Goal: Task Accomplishment & Management: Complete application form

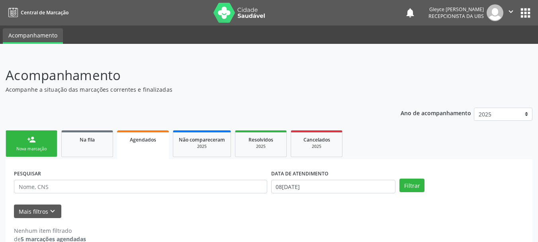
scroll to position [15, 0]
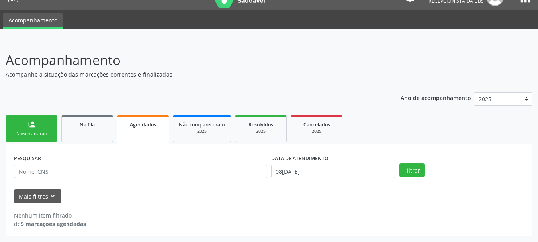
click at [136, 109] on div "Ano de acompanhamento 2025 person_add Nova marcação Na fila Agendados Não compa…" at bounding box center [269, 162] width 527 height 150
click at [410, 170] on button "Filtrar" at bounding box center [412, 170] width 25 height 14
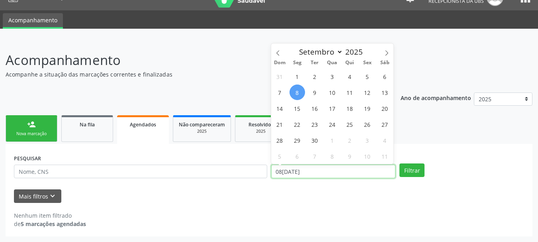
click at [313, 170] on input "08[DATE]" at bounding box center [333, 172] width 125 height 14
click at [299, 92] on span "8" at bounding box center [298, 92] width 16 height 16
type input "08[DATE]"
click at [299, 92] on span "8" at bounding box center [298, 92] width 16 height 16
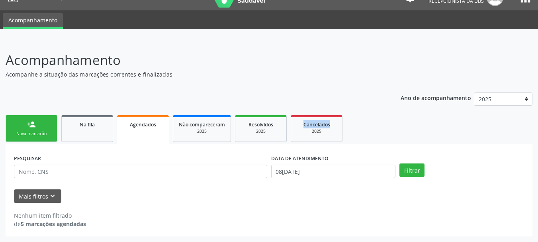
click at [299, 92] on div "Ano de acompanhamento 2025 person_add Nova marcação Na fila Agendados Não compa…" at bounding box center [269, 162] width 527 height 150
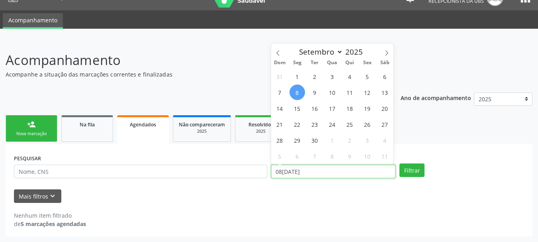
click at [287, 169] on input "08[DATE]" at bounding box center [333, 172] width 125 height 14
click at [296, 94] on span "8" at bounding box center [298, 92] width 16 height 16
type input "08[DATE]"
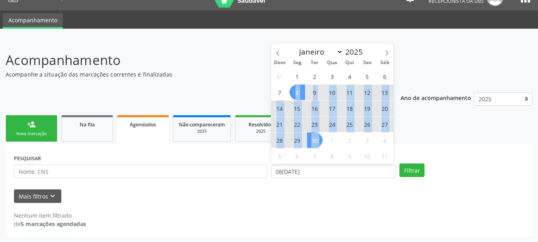
drag, startPoint x: 296, startPoint y: 94, endPoint x: 319, endPoint y: 141, distance: 52.6
click at [319, 141] on div "31 1 2 3 4 5 6 7 8 9 10 11 12 13 14 15 16 17 18 19 20 21 22 23 24 25 26 27 28 2…" at bounding box center [332, 116] width 123 height 96
click at [319, 141] on span "30" at bounding box center [315, 140] width 16 height 16
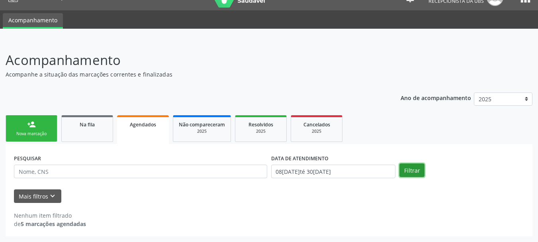
click at [410, 169] on button "Filtrar" at bounding box center [412, 170] width 25 height 14
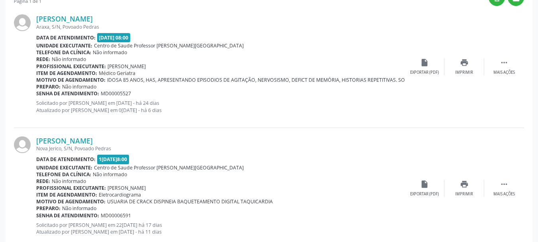
scroll to position [254, 0]
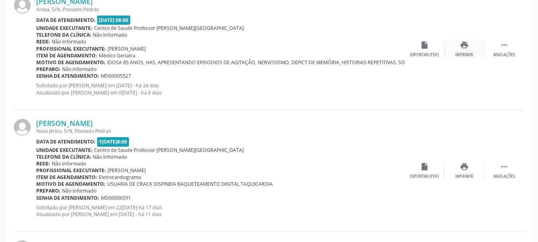
click at [463, 48] on icon "print" at bounding box center [464, 45] width 9 height 9
click at [463, 174] on div "Imprimir" at bounding box center [464, 177] width 18 height 6
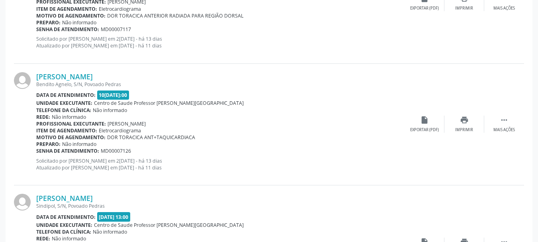
scroll to position [573, 0]
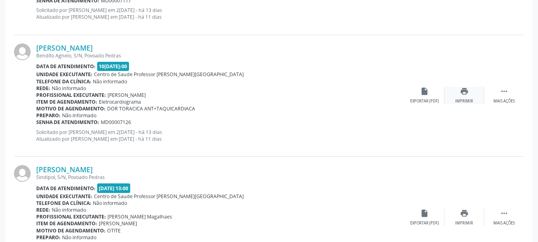
click at [462, 95] on icon "print" at bounding box center [464, 91] width 9 height 9
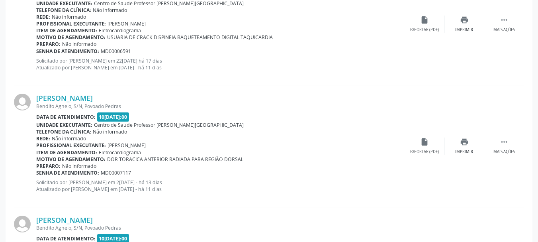
scroll to position [414, 0]
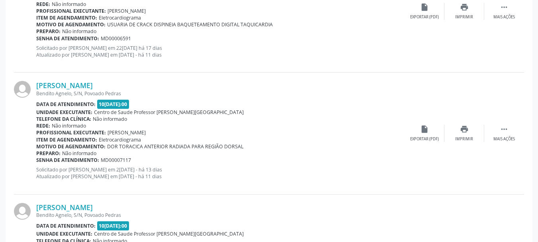
click at [523, 146] on div "[PERSON_NAME] Bendito Agnelo, S/N, Povoado Pedras Data de atendimento: [DATE] 1…" at bounding box center [269, 134] width 510 height 122
click at [466, 138] on div "Imprimir" at bounding box center [464, 139] width 18 height 6
click at [459, 130] on div "print Imprimir" at bounding box center [465, 133] width 40 height 17
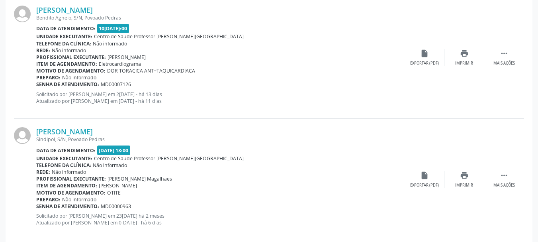
scroll to position [613, 0]
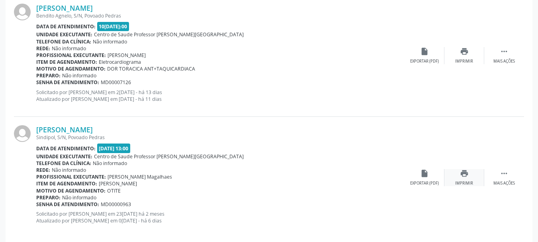
click at [462, 180] on div "print Imprimir" at bounding box center [465, 177] width 40 height 17
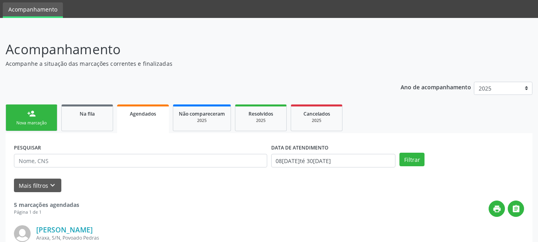
scroll to position [40, 0]
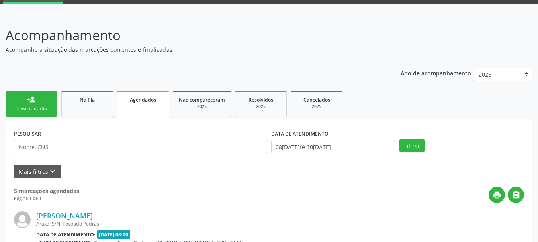
click at [20, 104] on link "person_add Nova marcação" at bounding box center [32, 103] width 52 height 27
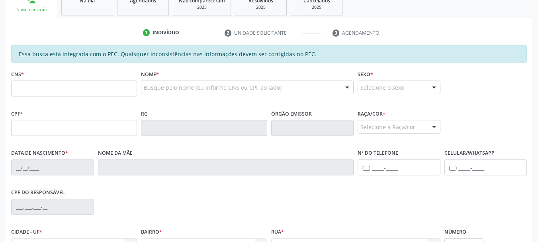
scroll to position [159, 0]
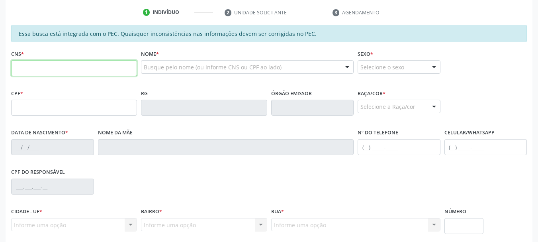
click at [27, 69] on input "text" at bounding box center [74, 68] width 126 height 16
type input "700 4019 2562 7943"
type input "28[DATE]"
type input "[PERSON_NAME]"
type input "[PHONE_NUMBER]"
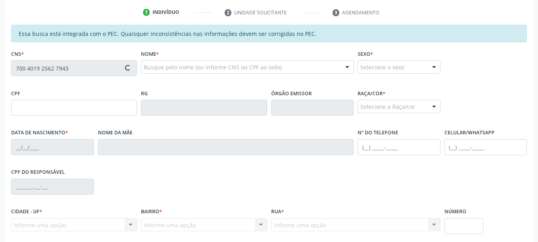
type input "S/N"
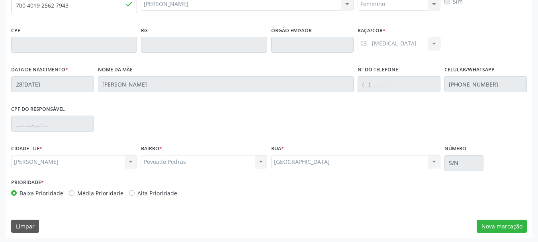
scroll to position [224, 0]
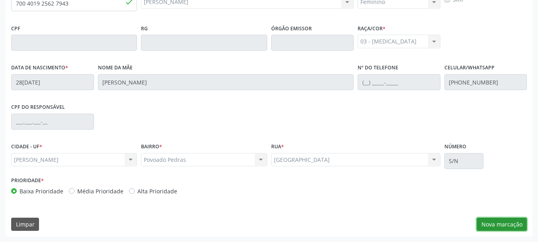
click at [486, 225] on button "Nova marcação" at bounding box center [502, 225] width 50 height 14
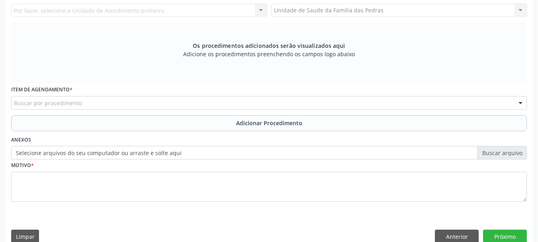
click at [486, 225] on div "Requerente * Profissional de Saúde Profissional de Saúde Paciente Nenhum result…" at bounding box center [269, 104] width 527 height 288
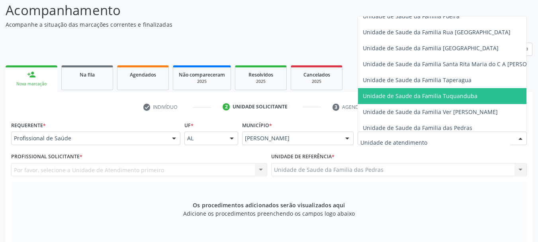
scroll to position [558, 0]
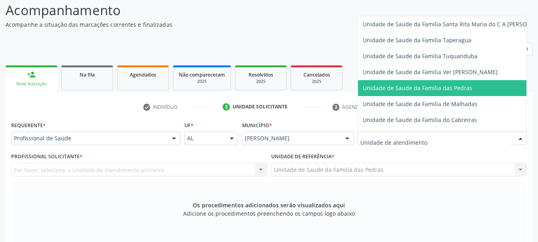
click at [385, 90] on span "Unidade de Saude da Familia das Pedras" at bounding box center [418, 88] width 110 height 8
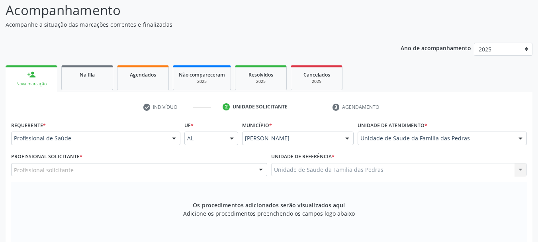
scroll to position [105, 0]
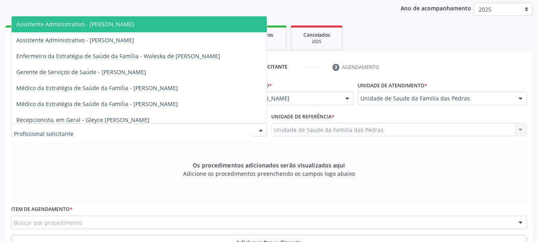
click at [257, 129] on div at bounding box center [261, 131] width 12 height 14
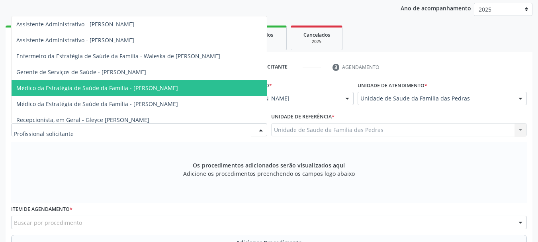
click at [181, 83] on span "Médico da Estratégia de Saúde da Família - [PERSON_NAME]" at bounding box center [139, 88] width 255 height 16
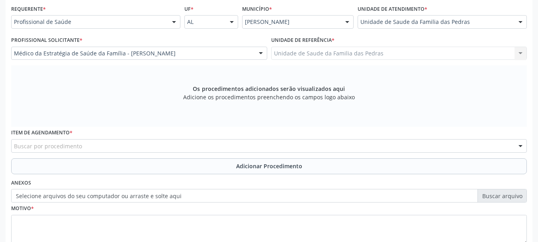
scroll to position [184, 0]
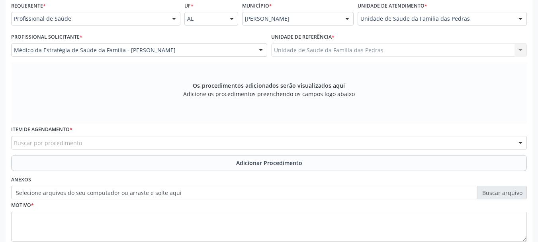
click at [215, 141] on div "Buscar por procedimento" at bounding box center [269, 143] width 516 height 14
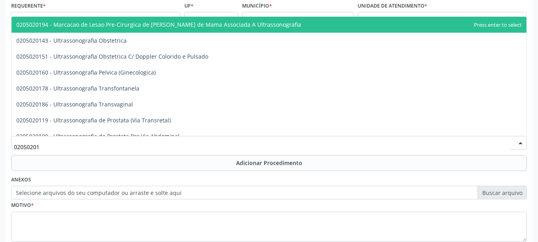
type input "020502016"
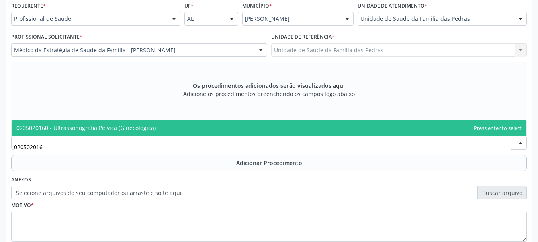
click at [215, 128] on span "0205020160 - Ultrassonografia Pelvica (Ginecologica)" at bounding box center [269, 128] width 515 height 16
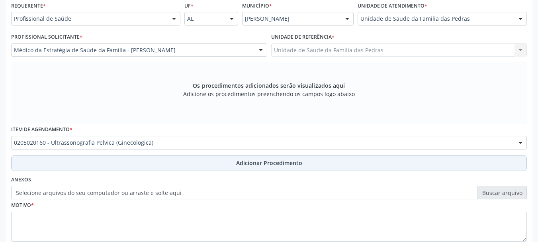
click at [208, 162] on button "Adicionar Procedimento" at bounding box center [269, 163] width 516 height 16
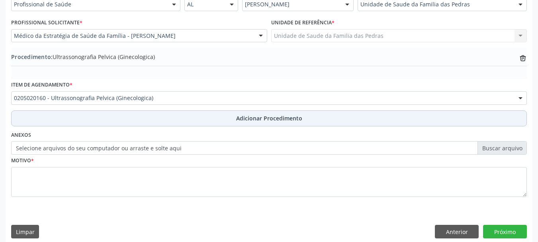
scroll to position [206, 0]
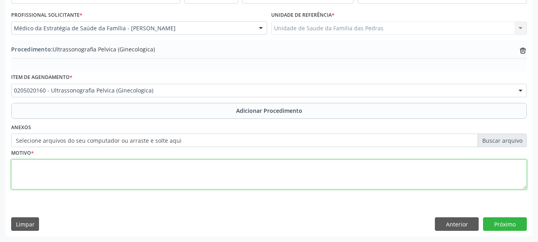
click at [200, 169] on textarea at bounding box center [269, 174] width 516 height 30
type textarea "METRORRAGIA"
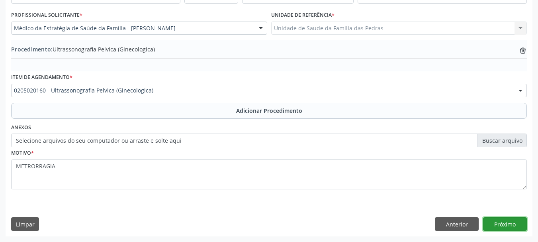
click at [505, 224] on button "Próximo" at bounding box center [505, 224] width 44 height 14
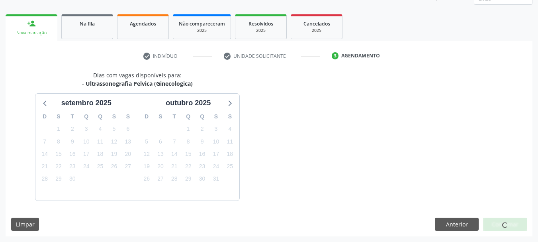
scroll to position [139, 0]
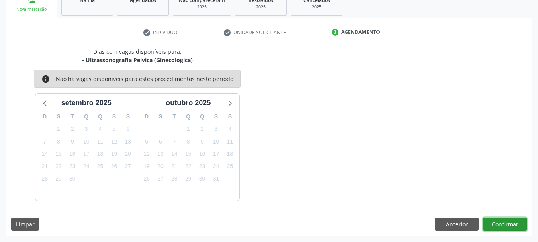
click at [506, 224] on button "Confirmar" at bounding box center [505, 225] width 44 height 14
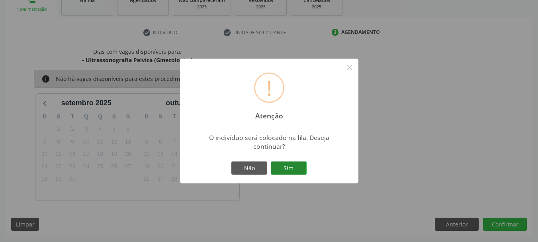
click at [297, 171] on button "Sim" at bounding box center [289, 168] width 36 height 14
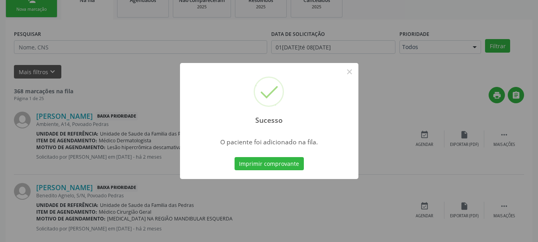
scroll to position [32, 0]
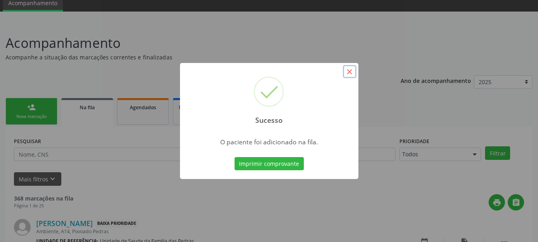
click at [351, 71] on button "×" at bounding box center [350, 72] width 14 height 14
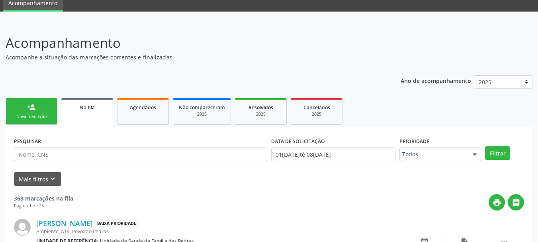
click at [33, 112] on link "person_add Nova marcação" at bounding box center [32, 111] width 52 height 27
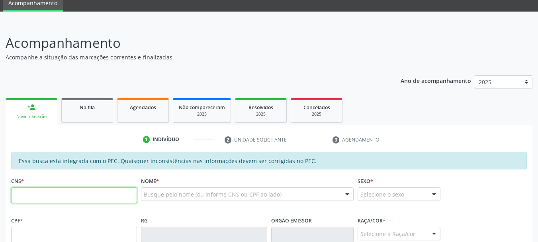
click at [41, 196] on input "text" at bounding box center [74, 195] width 126 height 16
type input "700 4019 2562 7943"
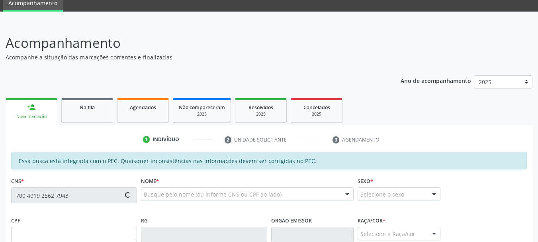
type input "28[DATE]"
type input "[PERSON_NAME]"
type input "[PHONE_NUMBER]"
type input "S/N"
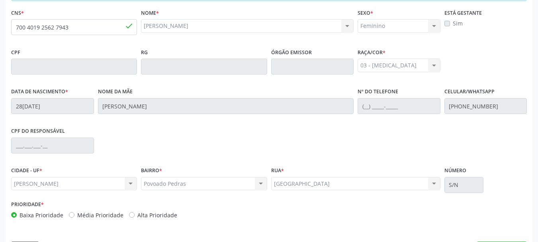
scroll to position [224, 0]
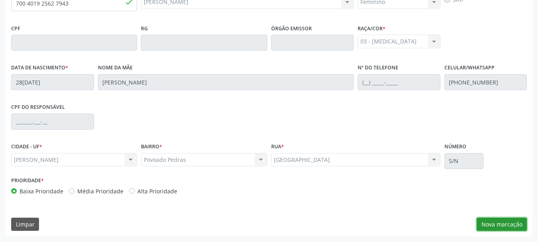
click at [491, 222] on button "Nova marcação" at bounding box center [502, 225] width 50 height 14
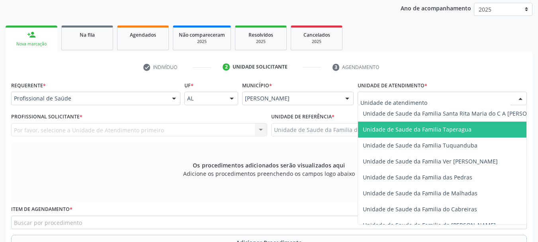
scroll to position [558, 0]
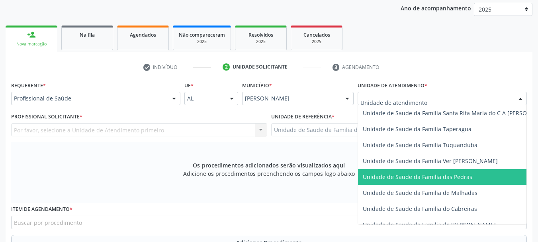
click at [384, 174] on span "Unidade de Saude da Familia das Pedras" at bounding box center [418, 177] width 110 height 8
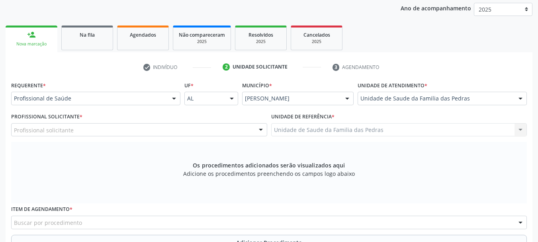
click at [246, 128] on div "Profissional solicitante" at bounding box center [139, 130] width 256 height 14
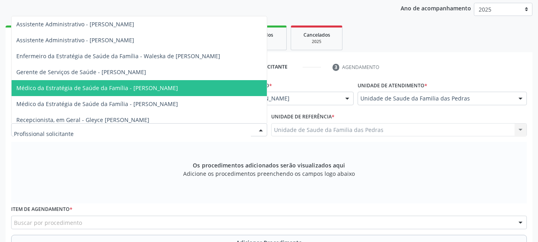
click at [207, 84] on span "Médico da Estratégia de Saúde da Família - [PERSON_NAME]" at bounding box center [139, 88] width 255 height 16
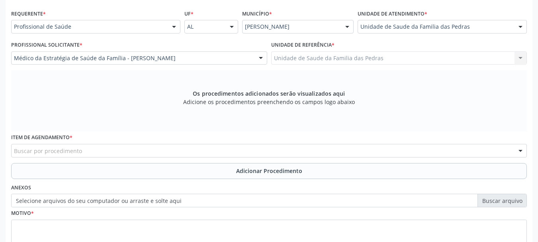
scroll to position [184, 0]
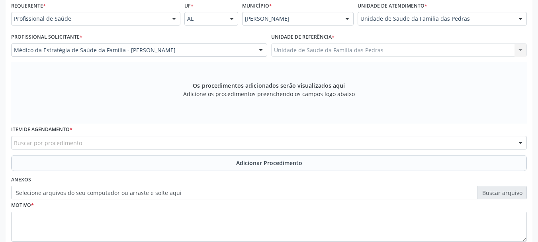
click at [187, 137] on div "Buscar por procedimento" at bounding box center [269, 143] width 516 height 14
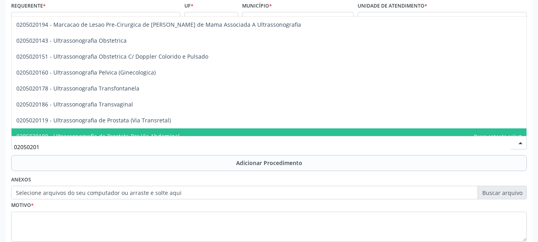
type input "020502018"
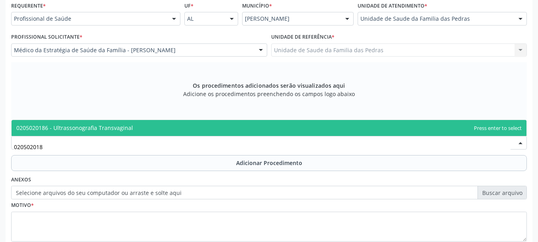
click at [187, 129] on span "0205020186 - Ultrassonografia Transvaginal" at bounding box center [269, 128] width 515 height 16
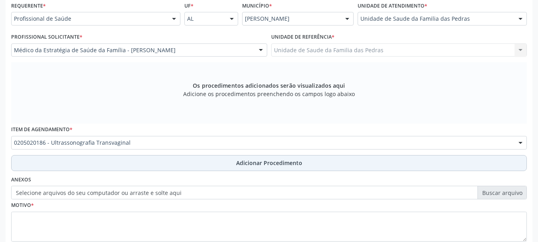
click at [184, 160] on button "Adicionar Procedimento" at bounding box center [269, 163] width 516 height 16
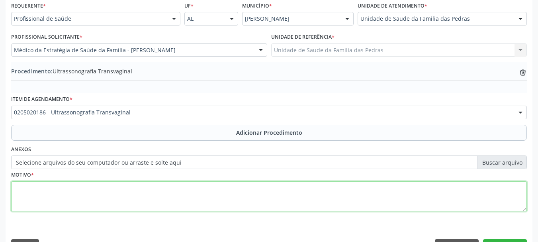
click at [172, 192] on textarea at bounding box center [269, 196] width 516 height 30
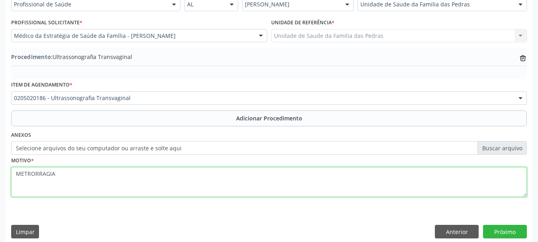
scroll to position [206, 0]
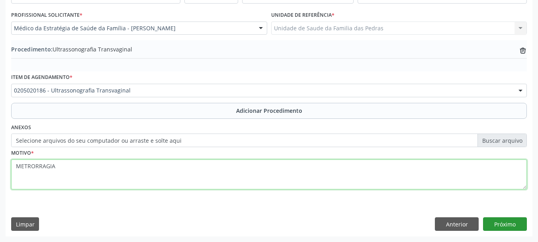
type textarea "METRORRAGIA"
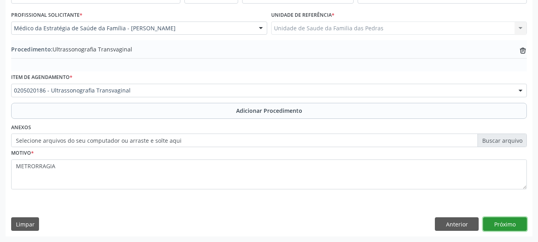
click at [497, 220] on button "Próximo" at bounding box center [505, 224] width 44 height 14
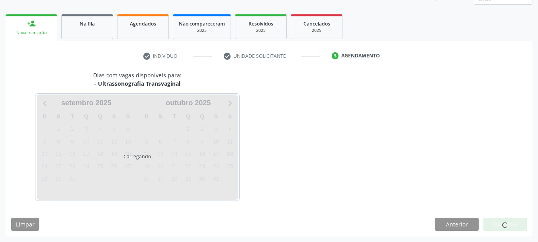
scroll to position [139, 0]
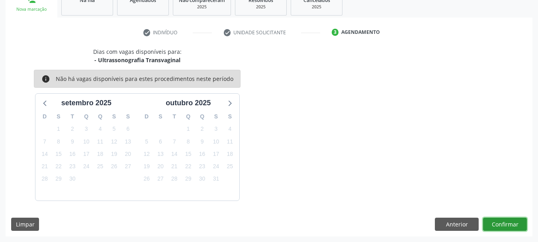
click at [497, 220] on button "Confirmar" at bounding box center [505, 225] width 44 height 14
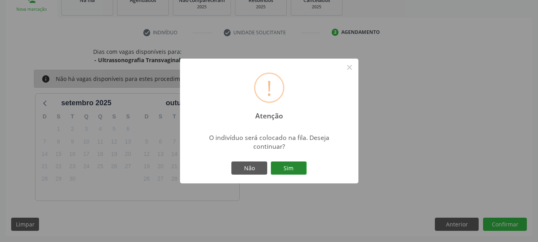
click at [297, 168] on button "Sim" at bounding box center [289, 168] width 36 height 14
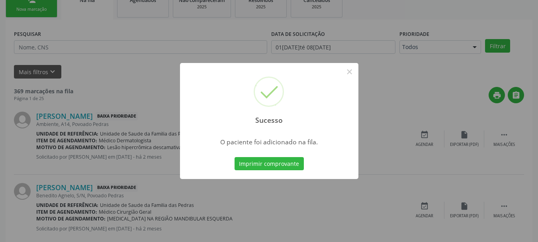
scroll to position [32, 0]
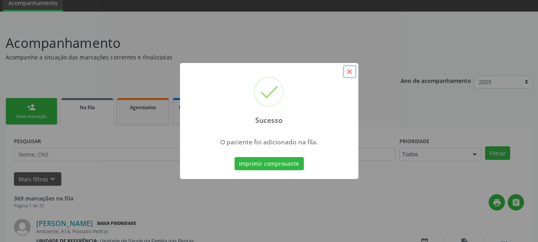
click at [345, 72] on button "×" at bounding box center [350, 72] width 14 height 14
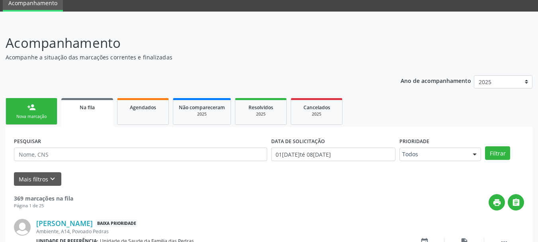
click at [45, 110] on link "person_add Nova marcação" at bounding box center [32, 111] width 52 height 27
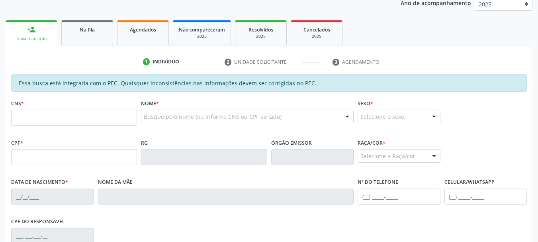
scroll to position [112, 0]
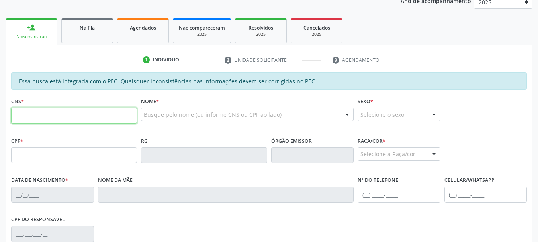
click at [47, 113] on input "text" at bounding box center [74, 116] width 126 height 16
type input "702 6032 4887 0546"
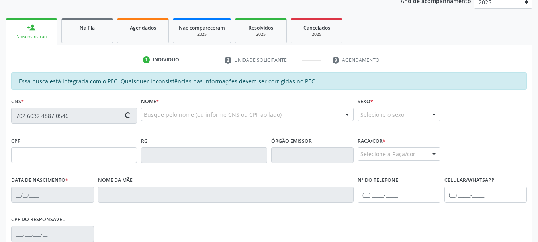
type input "841.778.704-63"
type input "0[DATE]"
type input "[PERSON_NAME]"
type input "[PHONE_NUMBER]"
type input "S/N"
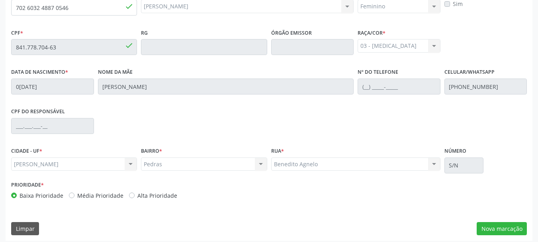
scroll to position [224, 0]
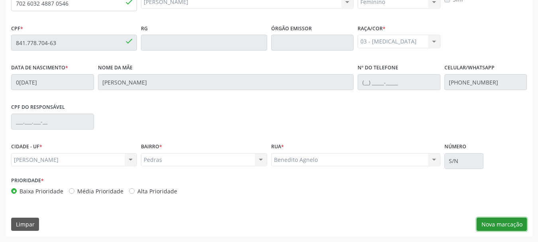
click at [483, 224] on button "Nova marcação" at bounding box center [502, 225] width 50 height 14
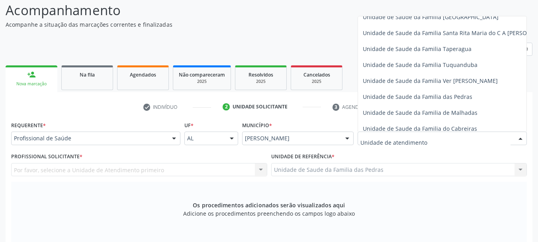
scroll to position [558, 0]
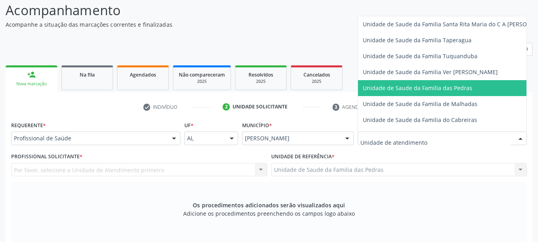
click at [382, 84] on span "Unidade de Saude da Familia das Pedras" at bounding box center [418, 88] width 110 height 8
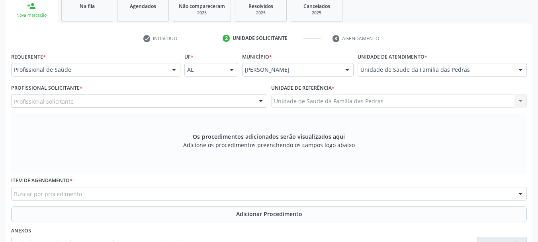
scroll to position [145, 0]
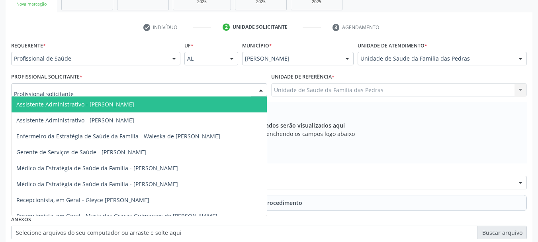
click at [243, 94] on div at bounding box center [139, 90] width 256 height 14
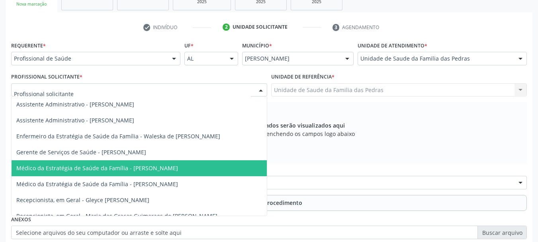
click at [178, 169] on span "Médico da Estratégia de Saúde da Família - [PERSON_NAME]" at bounding box center [97, 168] width 162 height 8
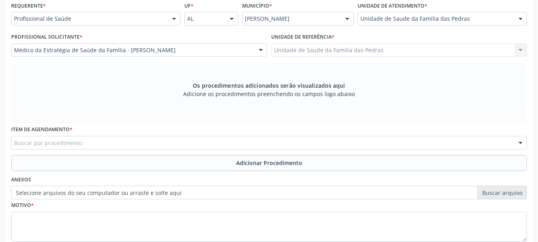
scroll to position [224, 0]
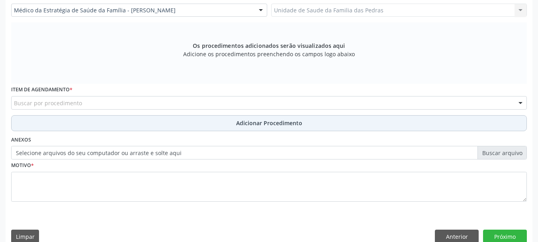
click at [176, 124] on button "Adicionar Procedimento" at bounding box center [269, 123] width 516 height 16
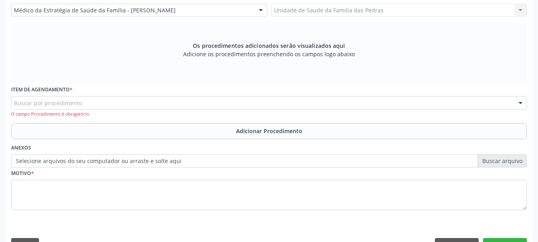
click at [184, 105] on div "Buscar por procedimento" at bounding box center [269, 103] width 516 height 14
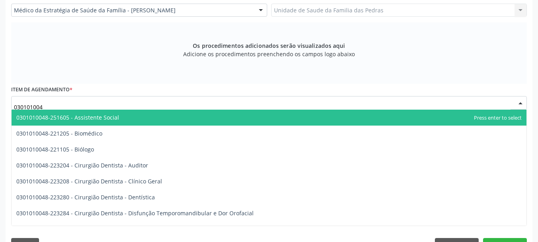
type input "0301010048"
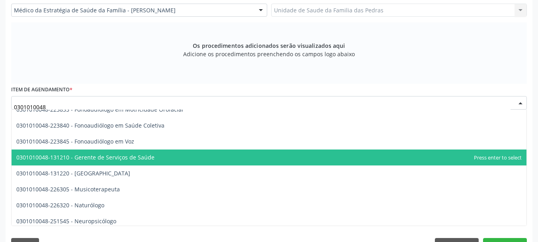
scroll to position [1116, 0]
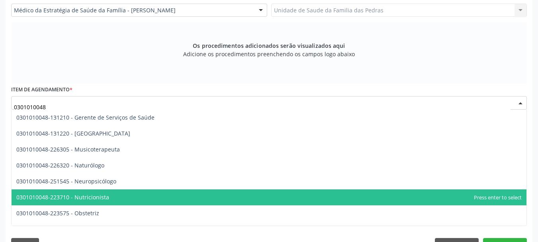
click at [144, 192] on span "0301010048-223710 - Nutricionista" at bounding box center [269, 197] width 515 height 16
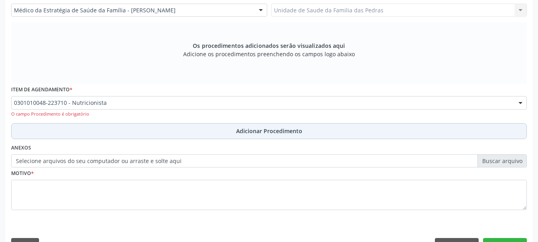
click at [198, 132] on button "Adicionar Procedimento" at bounding box center [269, 131] width 516 height 16
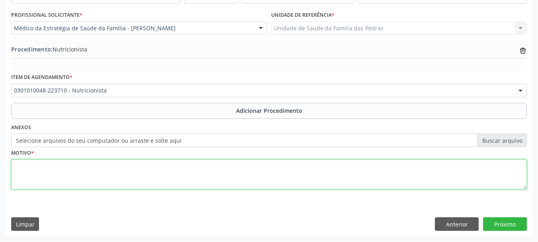
click at [178, 173] on textarea at bounding box center [269, 174] width 516 height 30
type textarea "IDOSA 77 ANOS, HAS COM BAIXO PRESO."
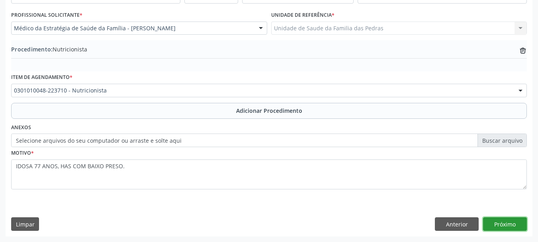
click at [494, 224] on button "Próximo" at bounding box center [505, 224] width 44 height 14
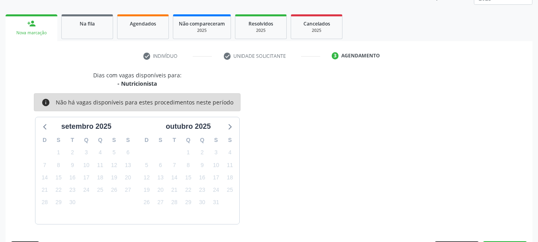
scroll to position [139, 0]
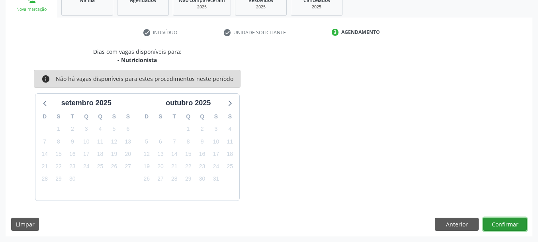
click at [494, 224] on button "Confirmar" at bounding box center [505, 225] width 44 height 14
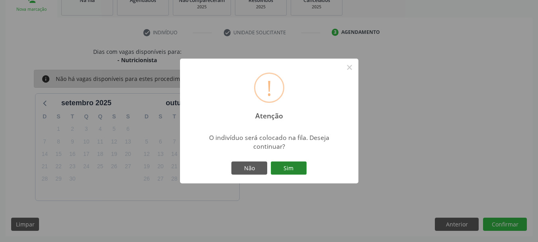
click at [288, 171] on button "Sim" at bounding box center [289, 168] width 36 height 14
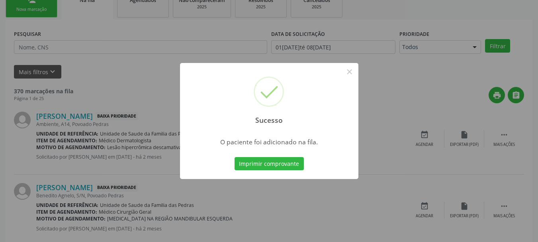
scroll to position [32, 0]
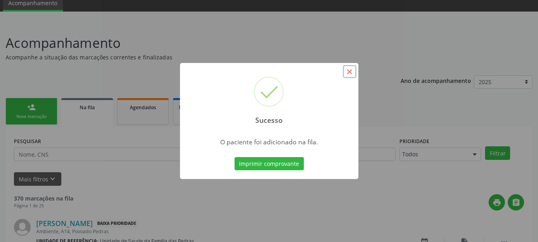
click at [349, 70] on button "×" at bounding box center [350, 72] width 14 height 14
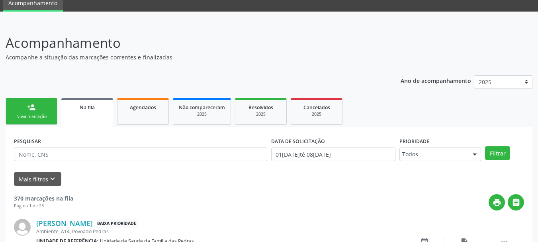
click at [40, 121] on link "person_add Nova marcação" at bounding box center [32, 111] width 52 height 27
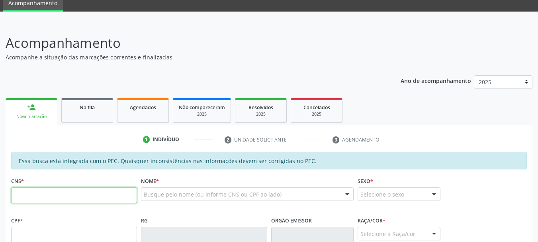
click at [32, 192] on input "text" at bounding box center [74, 195] width 126 height 16
type input "702 0093 2582 4087"
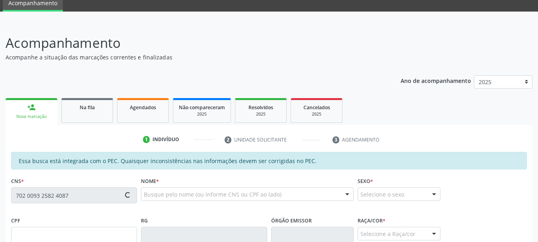
type input "788.164.084-72"
type input "06[DATE]"
type input "[PERSON_NAME][US_STATE]"
type input "[PHONE_NUMBER]"
type input "S/N"
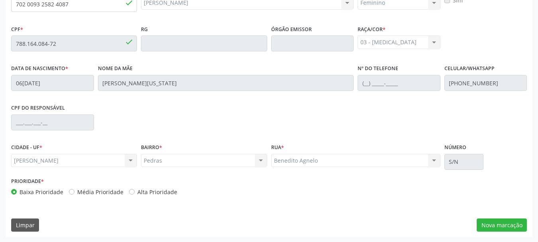
scroll to position [224, 0]
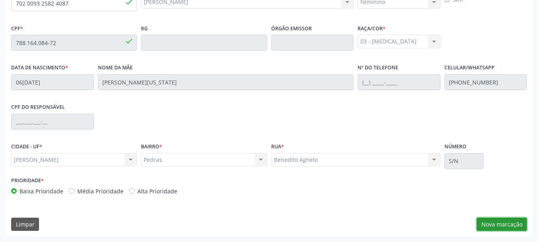
click at [502, 225] on button "Nova marcação" at bounding box center [502, 225] width 50 height 14
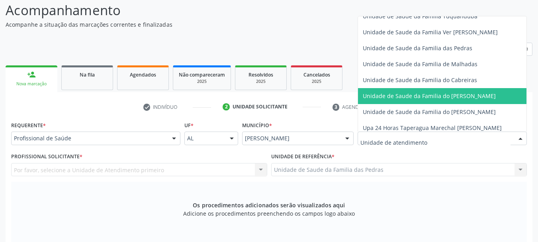
scroll to position [558, 0]
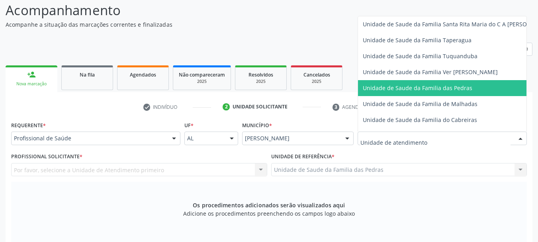
click at [385, 93] on span "Unidade de Saude da Familia das Pedras" at bounding box center [457, 88] width 199 height 16
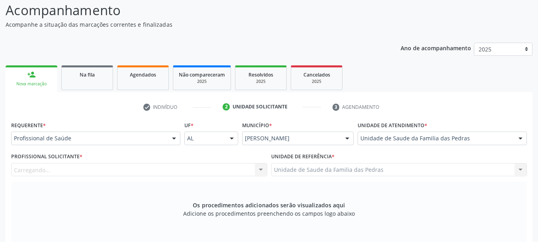
click at [229, 172] on div "Carregando... Nenhum resultado encontrado para: " " Não há nenhuma opção para s…" at bounding box center [139, 170] width 256 height 14
click at [204, 172] on div "Carregando... Nenhum resultado encontrado para: " " Não há nenhuma opção para s…" at bounding box center [139, 170] width 256 height 14
click at [263, 168] on div "Carregando... Nenhum resultado encontrado para: " " Não há nenhuma opção para s…" at bounding box center [139, 170] width 256 height 14
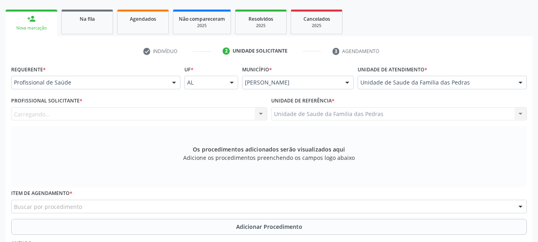
scroll to position [145, 0]
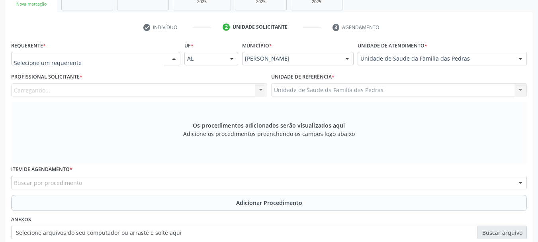
click at [170, 56] on div at bounding box center [174, 59] width 12 height 14
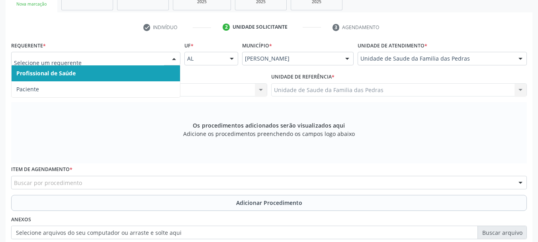
click at [151, 72] on span "Profissional de Saúde" at bounding box center [96, 73] width 169 height 16
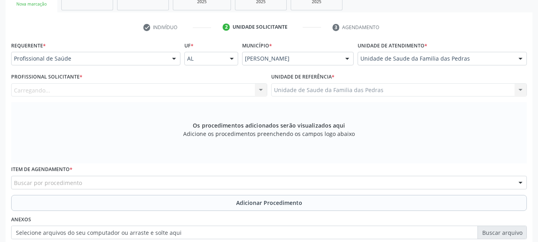
click at [149, 90] on div "Carregando... Nenhum resultado encontrado para: " " Não há nenhuma opção para s…" at bounding box center [139, 90] width 256 height 14
click at [93, 91] on div "Profissional solicitante" at bounding box center [139, 90] width 256 height 14
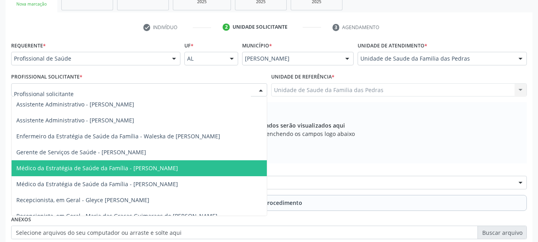
click at [86, 167] on span "Médico da Estratégia de Saúde da Família - [PERSON_NAME]" at bounding box center [97, 168] width 162 height 8
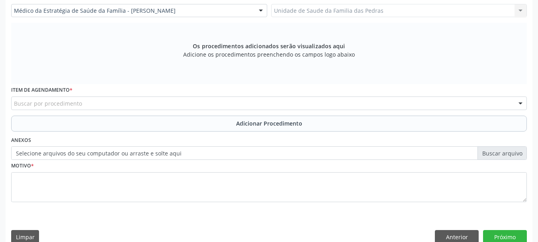
scroll to position [224, 0]
click at [92, 102] on div "Buscar por procedimento" at bounding box center [269, 103] width 516 height 14
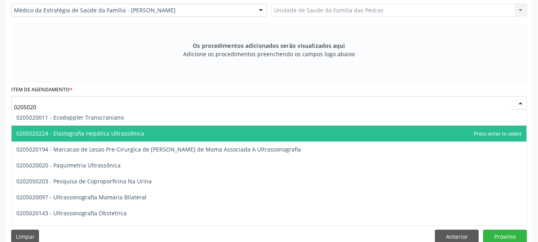
type input "02050200"
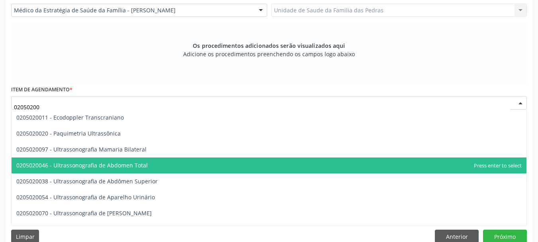
click at [90, 169] on span "0205020046 - Ultrassonografia de Abdomen Total" at bounding box center [269, 165] width 515 height 16
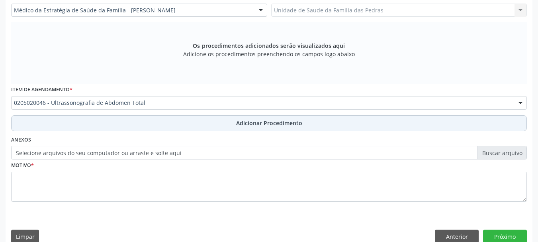
click at [82, 123] on button "Adicionar Procedimento" at bounding box center [269, 123] width 516 height 16
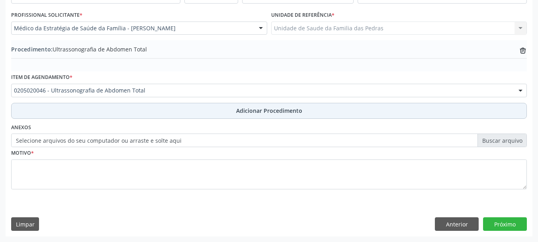
scroll to position [206, 0]
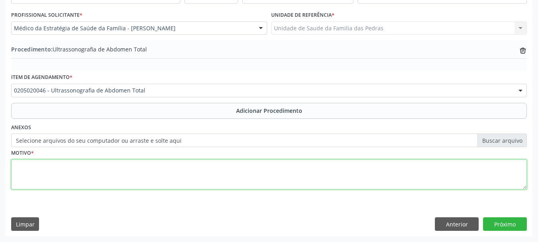
click at [67, 172] on textarea at bounding box center [269, 174] width 516 height 30
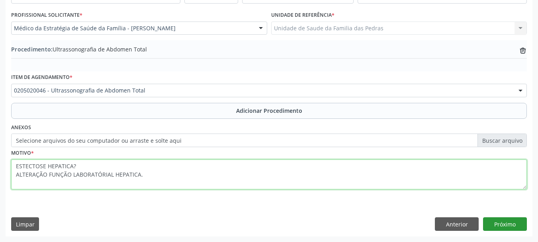
type textarea "ESTECTOSE HEPATICA? ALTERAÇÃO FUNÇÃO LABORATÓRIAL HEPATICA."
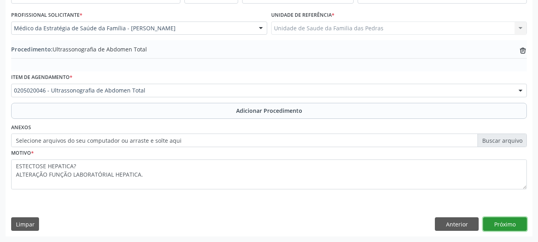
click at [506, 226] on button "Próximo" at bounding box center [505, 224] width 44 height 14
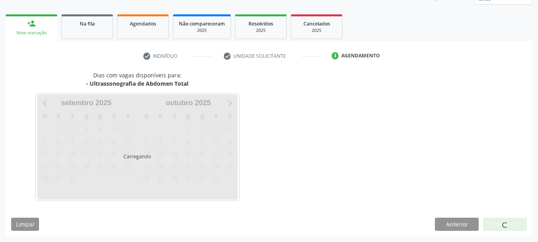
scroll to position [139, 0]
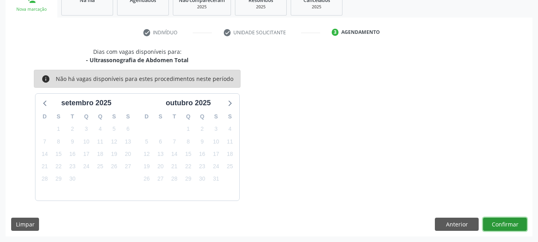
click at [506, 226] on button "Confirmar" at bounding box center [505, 225] width 44 height 14
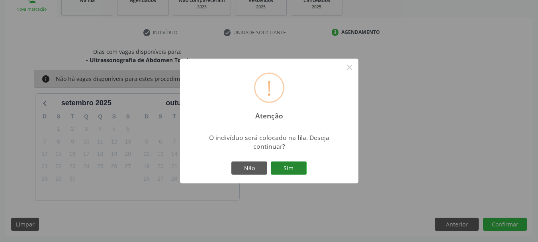
click at [284, 167] on button "Sim" at bounding box center [289, 168] width 36 height 14
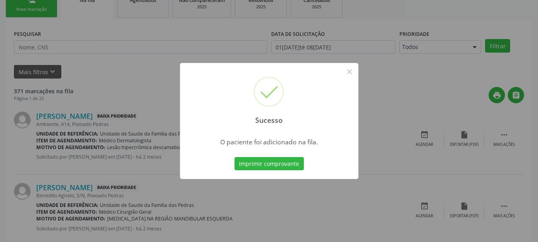
scroll to position [32, 0]
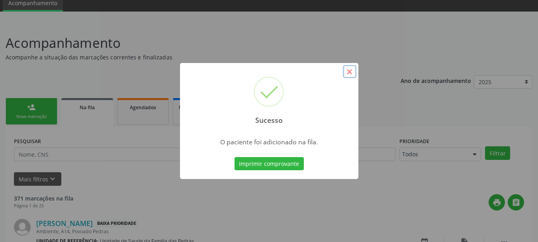
click at [351, 69] on button "×" at bounding box center [350, 72] width 14 height 14
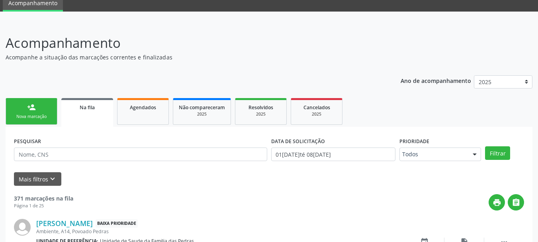
click at [27, 117] on div "Nova marcação" at bounding box center [32, 117] width 40 height 6
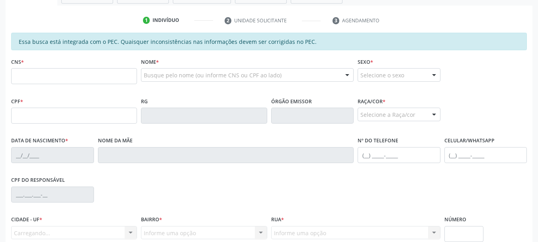
scroll to position [152, 0]
click at [42, 76] on input "text" at bounding box center [74, 76] width 126 height 16
click at [71, 74] on input "text" at bounding box center [74, 76] width 126 height 16
paste input "700 0044 1506 2509"
type input "700 0044 1506 2509"
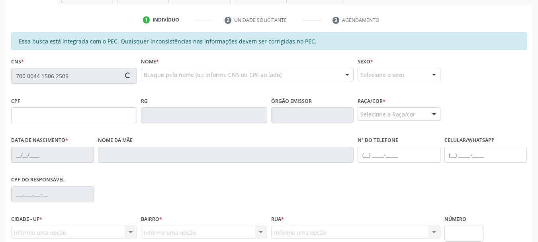
type input "719.696.374-12"
type input "2[DATE]"
type input "[PERSON_NAME]"
type input "[PHONE_NUMBER]"
type input "S/N"
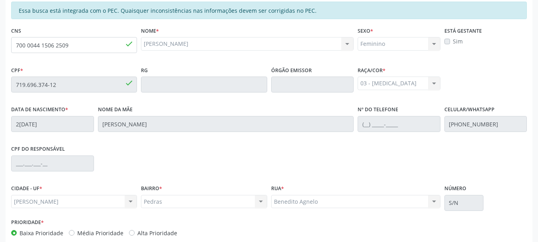
scroll to position [224, 0]
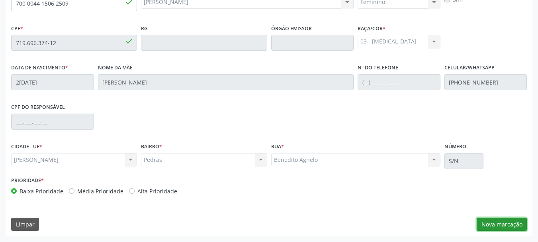
click at [490, 222] on button "Nova marcação" at bounding box center [502, 225] width 50 height 14
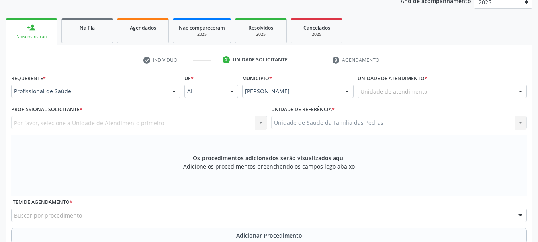
scroll to position [105, 0]
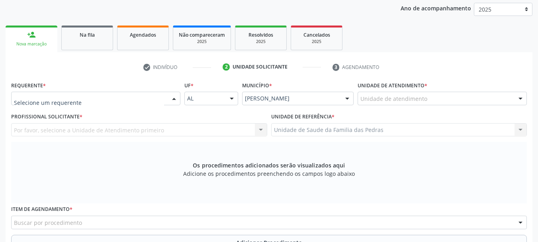
click at [169, 99] on div at bounding box center [174, 99] width 12 height 14
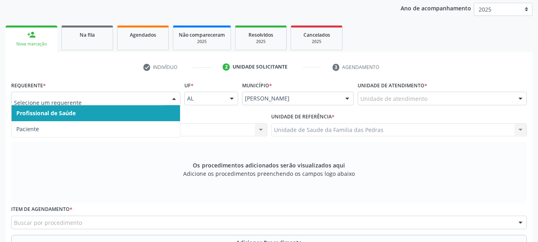
click at [151, 116] on span "Profissional de Saúde" at bounding box center [96, 113] width 169 height 16
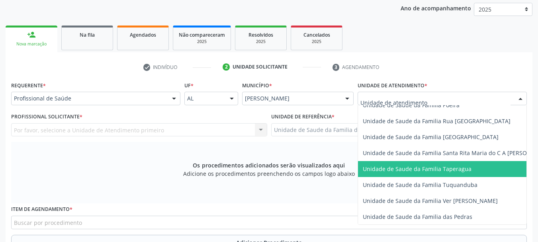
scroll to position [558, 0]
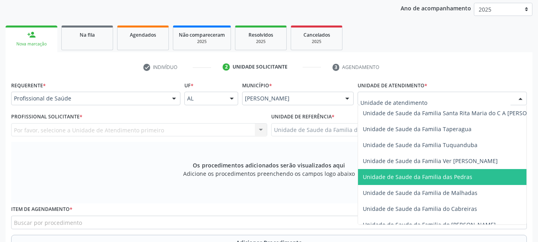
click at [389, 175] on span "Unidade de Saude da Familia das Pedras" at bounding box center [418, 177] width 110 height 8
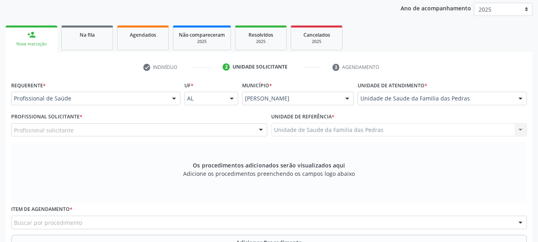
click at [232, 131] on div "Profissional solicitante" at bounding box center [139, 130] width 256 height 14
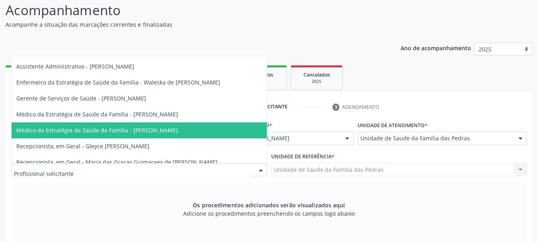
scroll to position [21, 0]
